Goal: Information Seeking & Learning: Find specific page/section

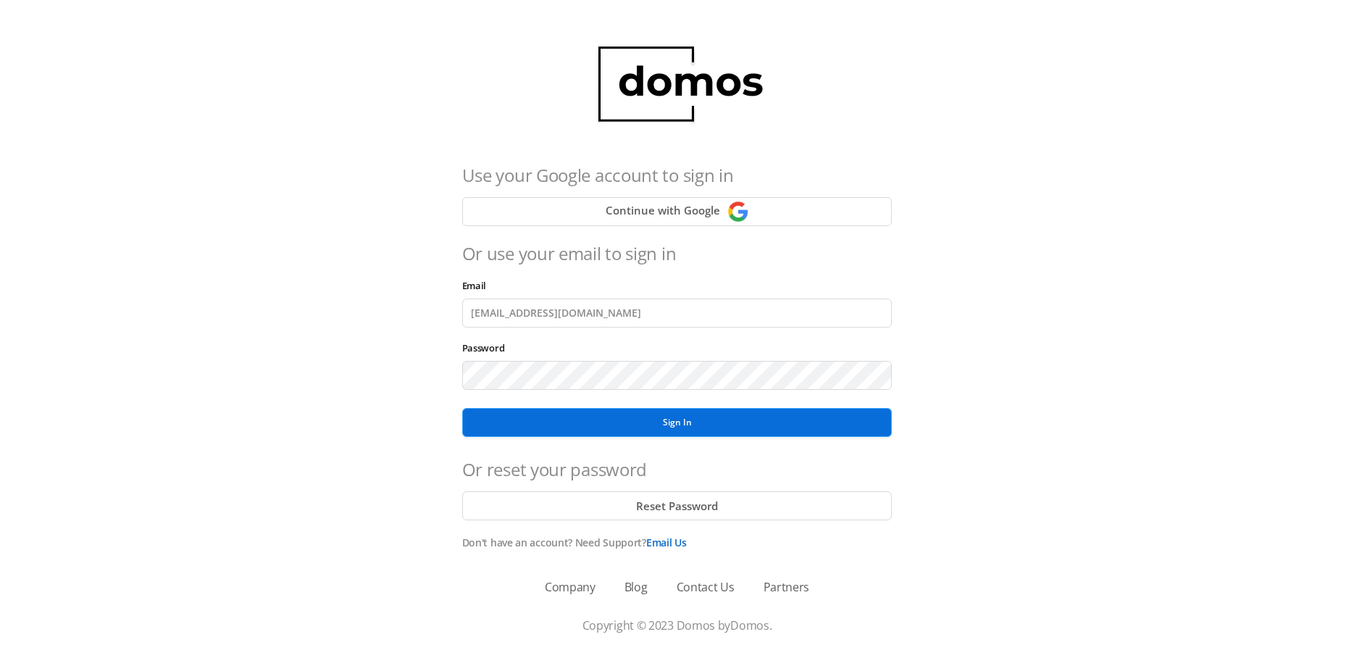
click at [665, 423] on button "Sign In" at bounding box center [677, 422] width 430 height 29
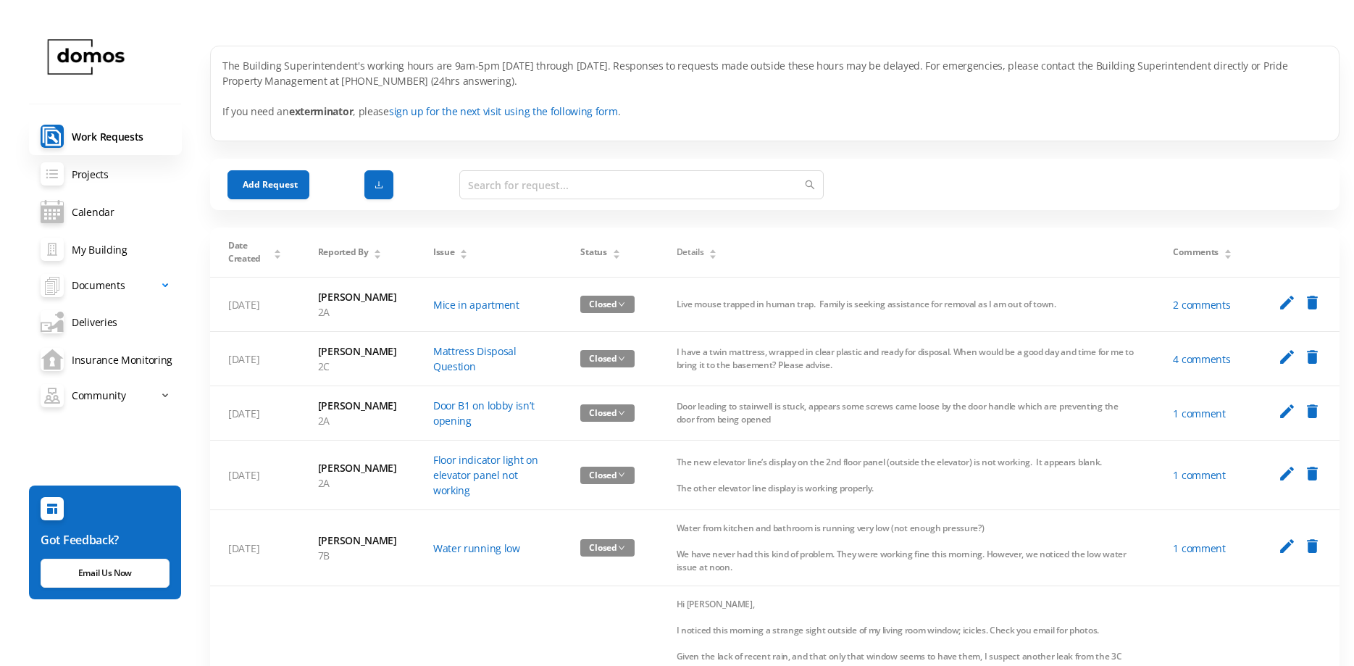
click at [104, 284] on span "Documents" at bounding box center [98, 285] width 53 height 29
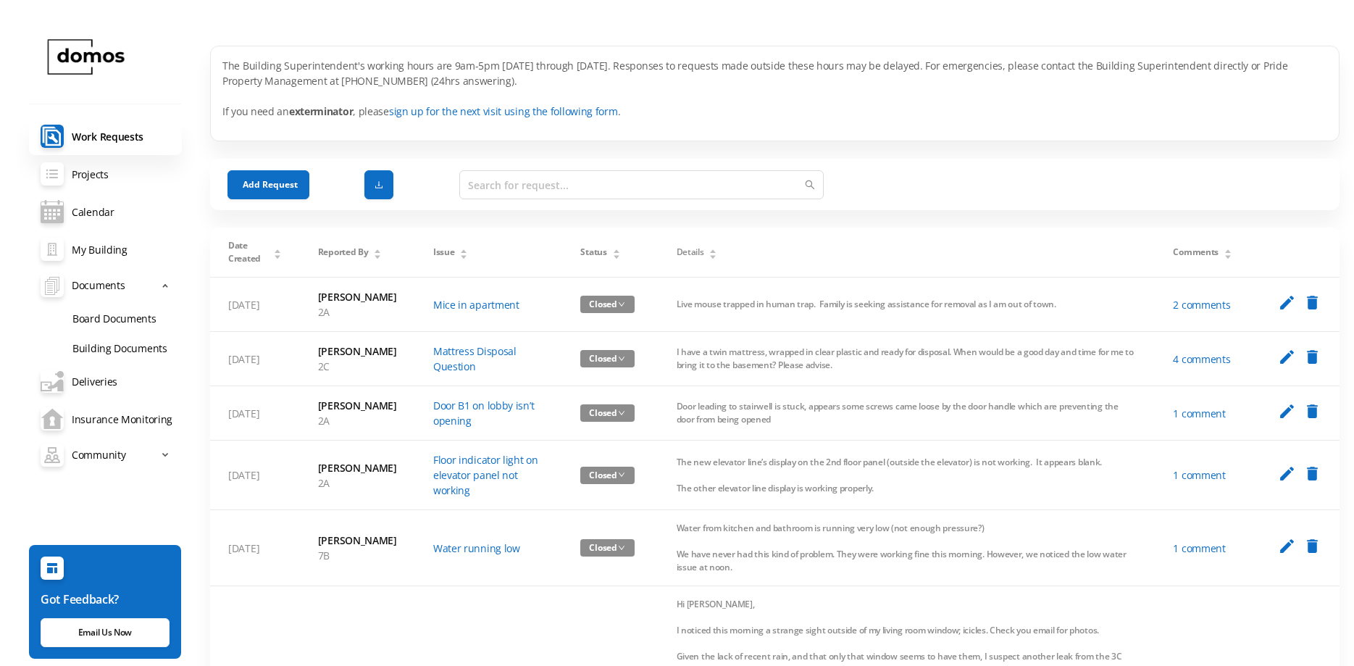
click at [122, 346] on link "Building Documents" at bounding box center [121, 347] width 121 height 30
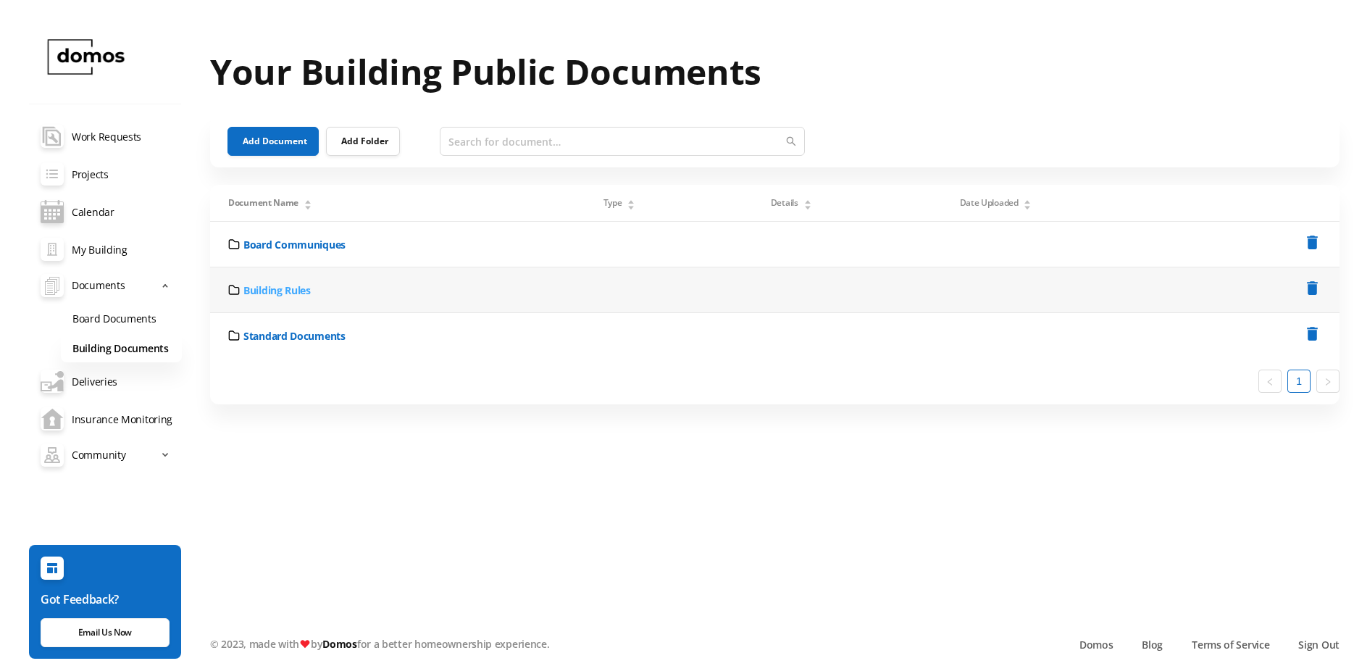
click at [293, 285] on link "Building Rules" at bounding box center [276, 289] width 67 height 15
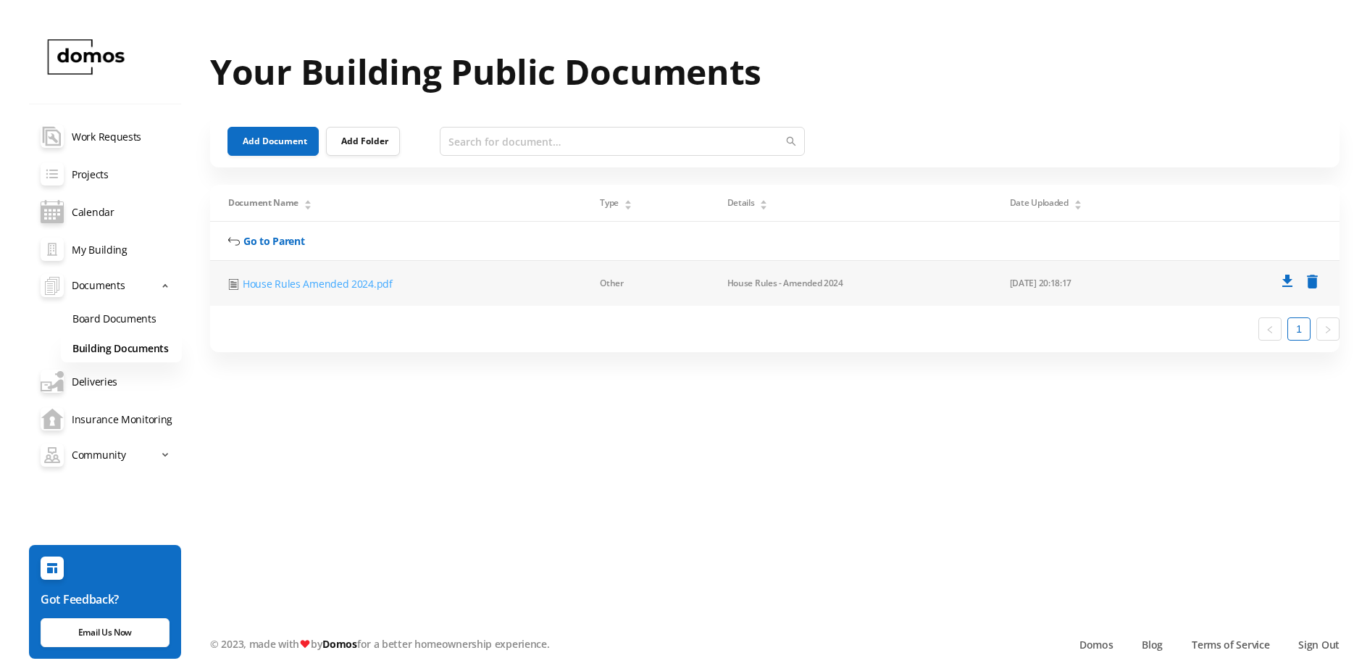
click at [293, 283] on link "House Rules Amended 2024.pdf" at bounding box center [318, 283] width 150 height 15
